Goal: Ask a question

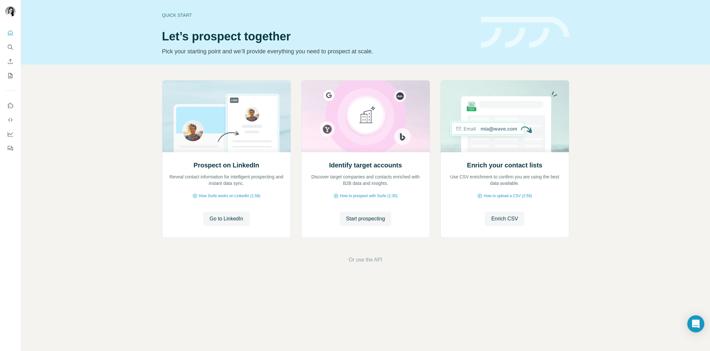
click at [694, 324] on icon "Open Intercom Messenger" at bounding box center [695, 323] width 7 height 8
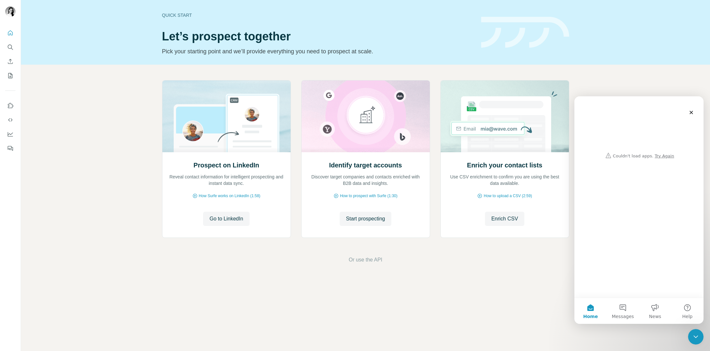
click at [663, 156] on div "Intercom messenger" at bounding box center [639, 128] width 116 height 65
click at [621, 306] on button "Messages" at bounding box center [623, 311] width 32 height 26
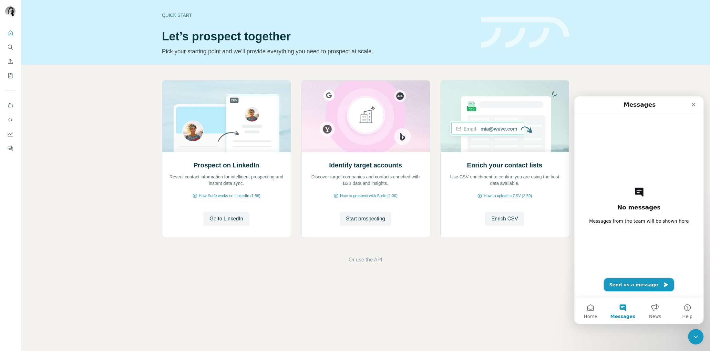
click at [628, 283] on button "Send us a message" at bounding box center [639, 284] width 70 height 13
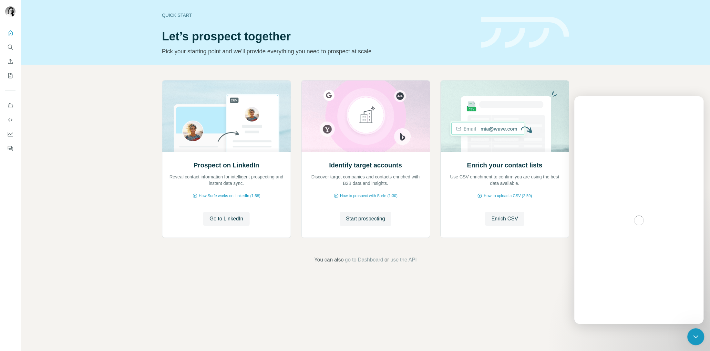
click at [692, 334] on icon "Close Intercom Messenger" at bounding box center [695, 336] width 8 height 8
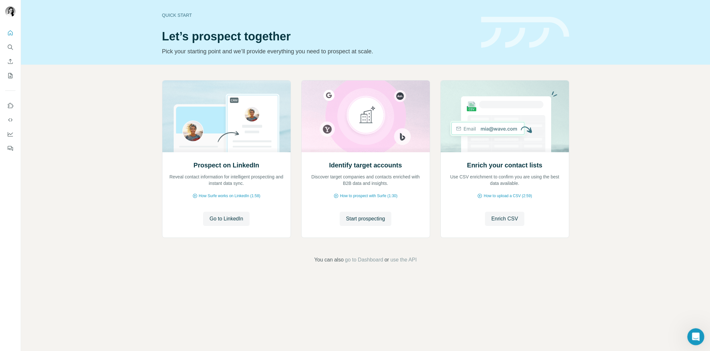
click at [692, 334] on icon "Open Intercom Messenger" at bounding box center [695, 335] width 11 height 11
click at [695, 322] on icon "Open Intercom Messenger" at bounding box center [695, 323] width 7 height 8
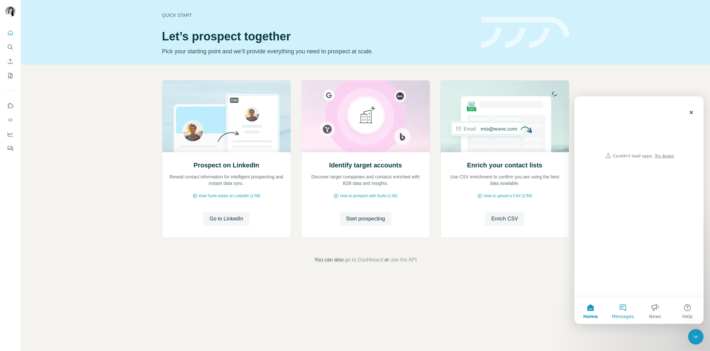
click at [622, 311] on button "Messages" at bounding box center [623, 311] width 32 height 26
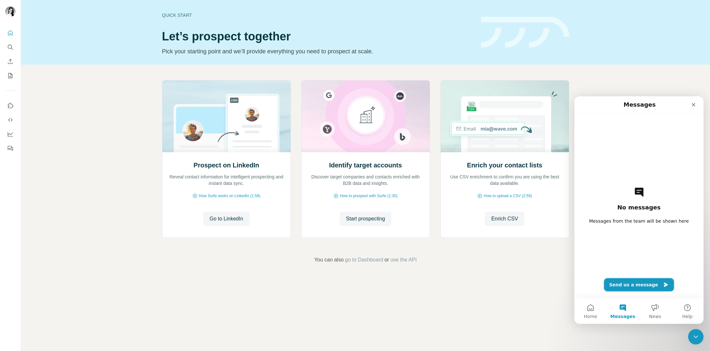
click at [628, 286] on button "Send us a message" at bounding box center [639, 284] width 70 height 13
